Goal: Find specific page/section: Find specific page/section

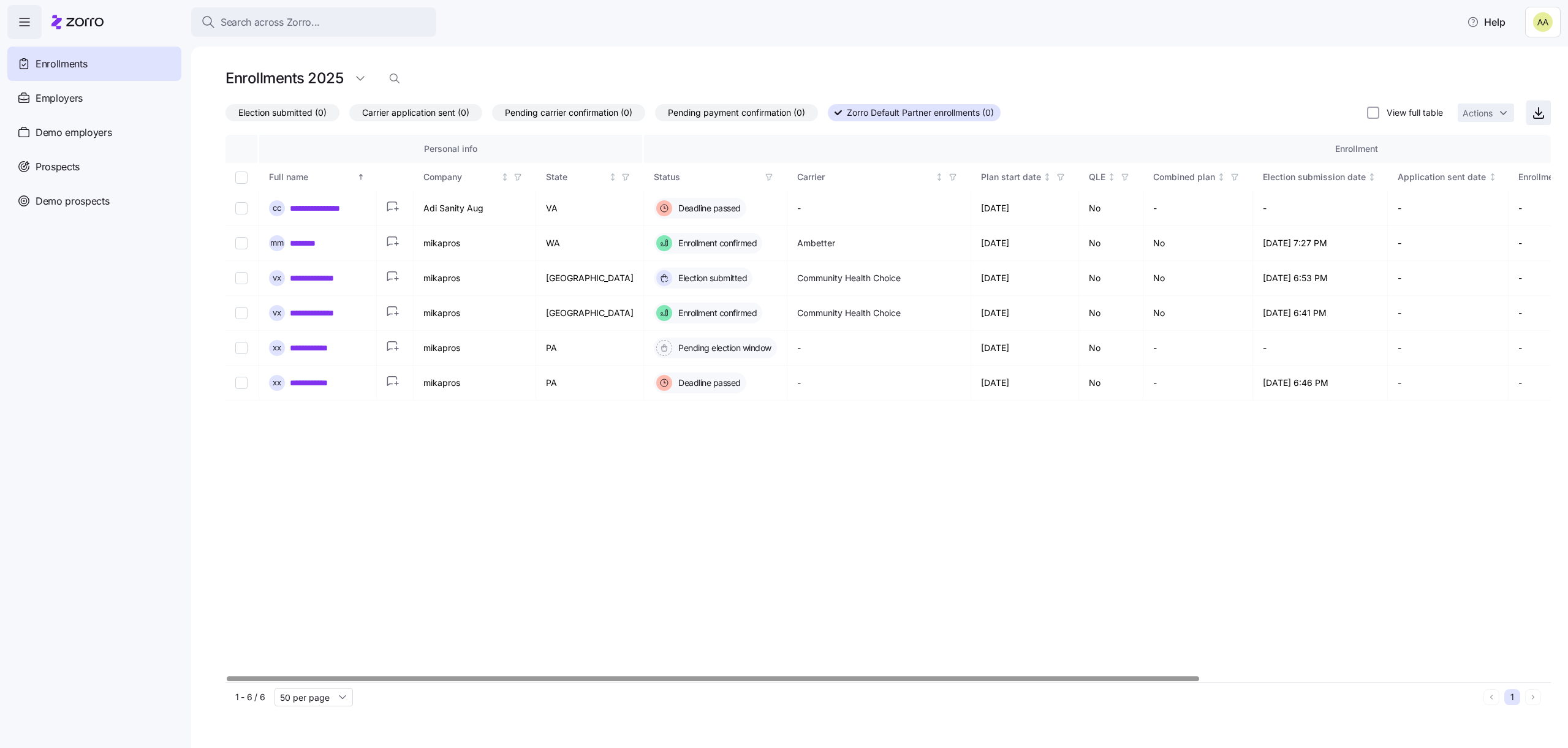
click at [1528, 109] on span "button" at bounding box center [1538, 112] width 23 height 23
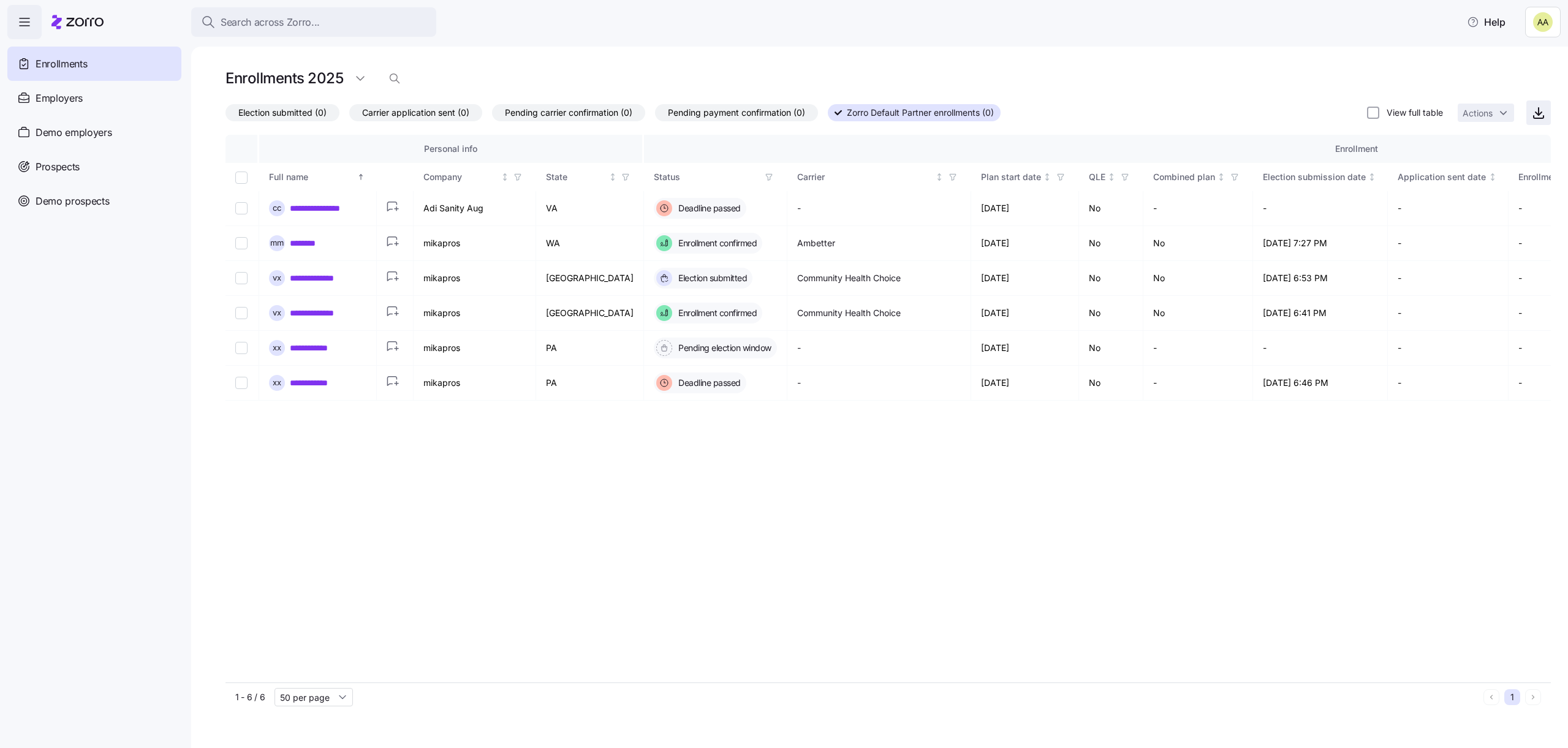
click at [1549, 113] on span "button" at bounding box center [1538, 112] width 23 height 23
